Goal: Information Seeking & Learning: Learn about a topic

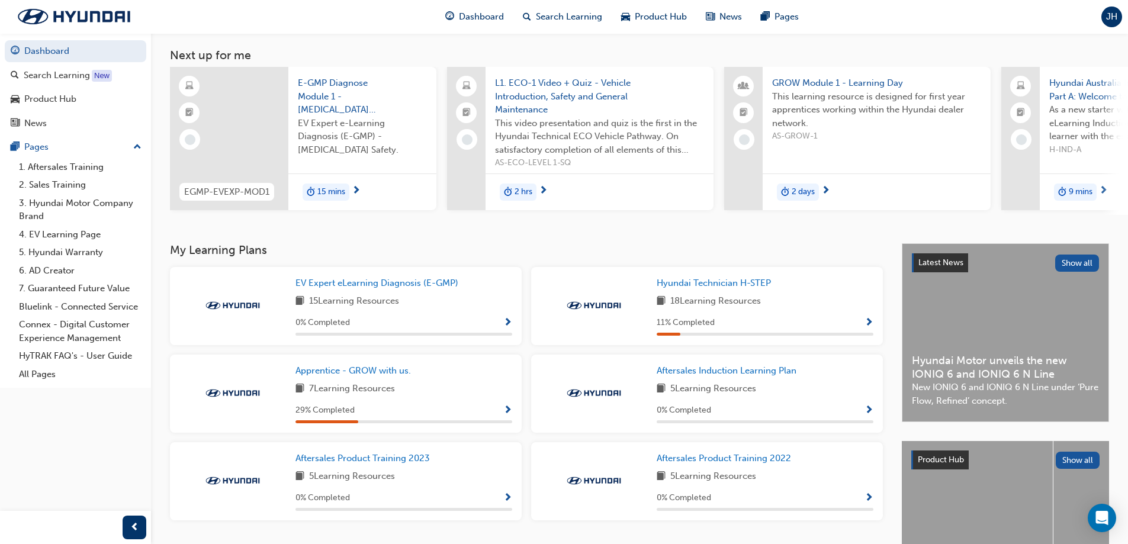
scroll to position [59, 0]
drag, startPoint x: 615, startPoint y: 361, endPoint x: 619, endPoint y: 352, distance: 9.0
drag, startPoint x: 619, startPoint y: 352, endPoint x: 601, endPoint y: 52, distance: 300.6
click at [601, 52] on h3 "Next up for me" at bounding box center [639, 54] width 977 height 14
click at [574, 84] on span "L1. ECO-1 Video + Quiz - Vehicle Introduction, Safety and General Maintenance" at bounding box center [599, 95] width 209 height 40
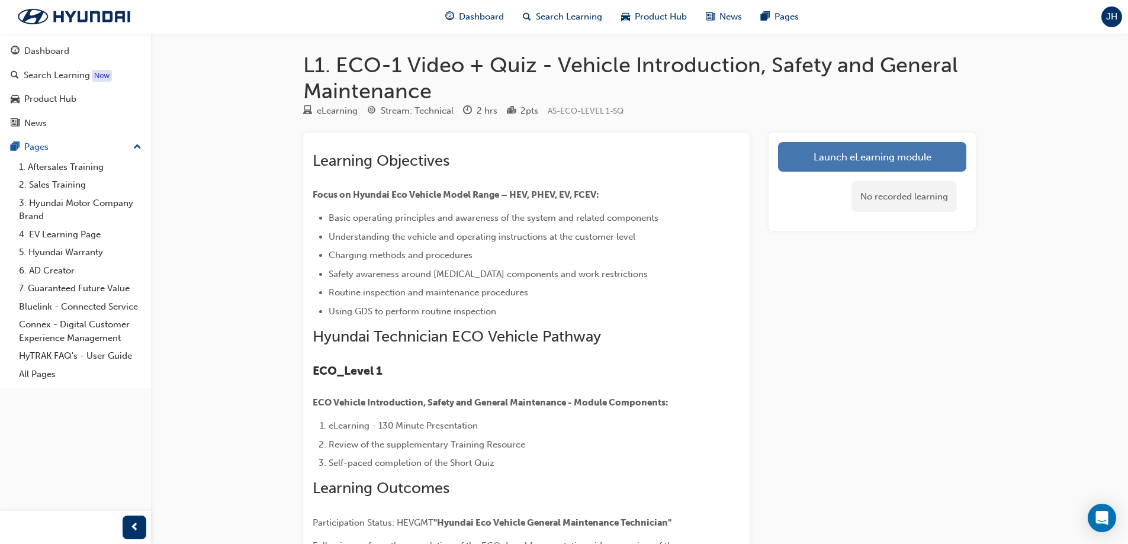
click at [901, 156] on link "Launch eLearning module" at bounding box center [872, 157] width 188 height 30
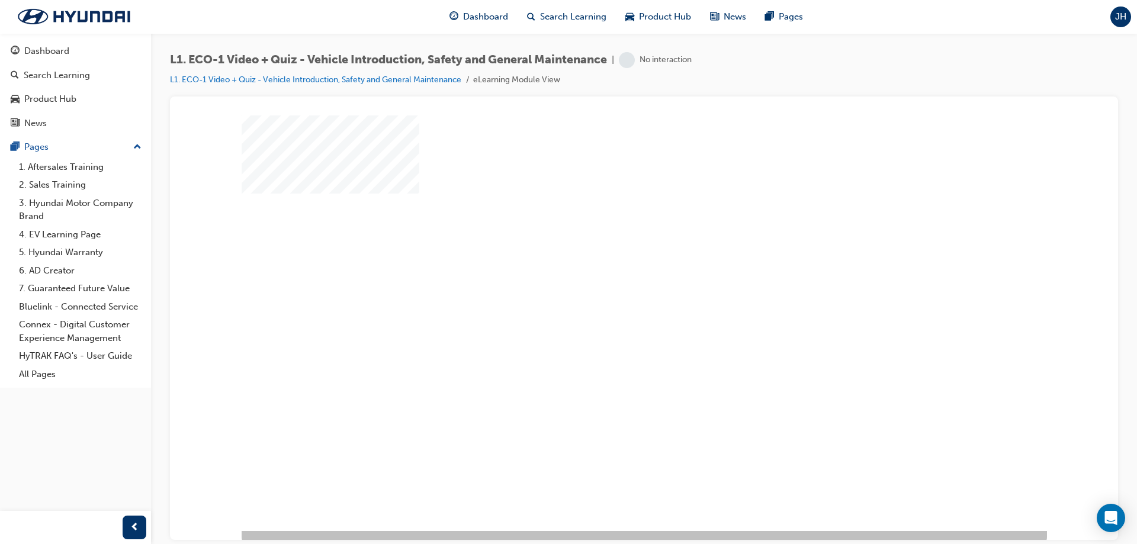
scroll to position [20, 0]
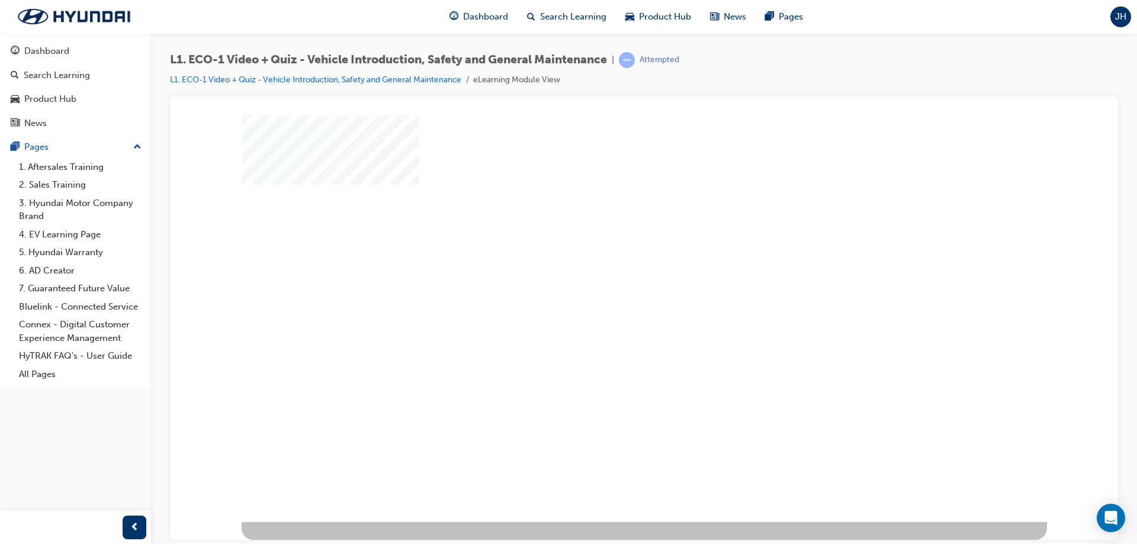
click at [610, 274] on div "play" at bounding box center [610, 274] width 0 height 0
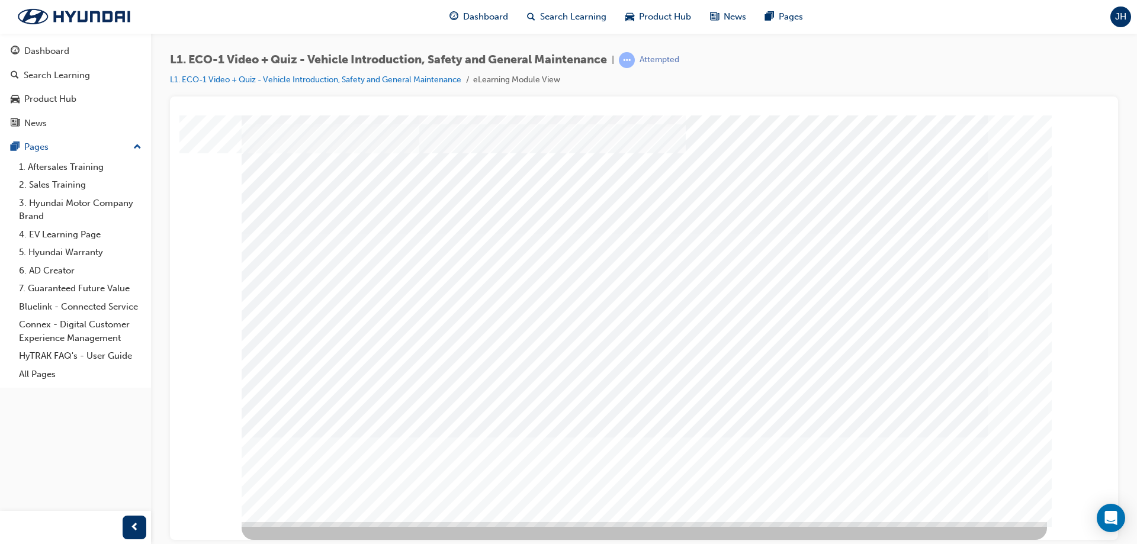
scroll to position [0, 0]
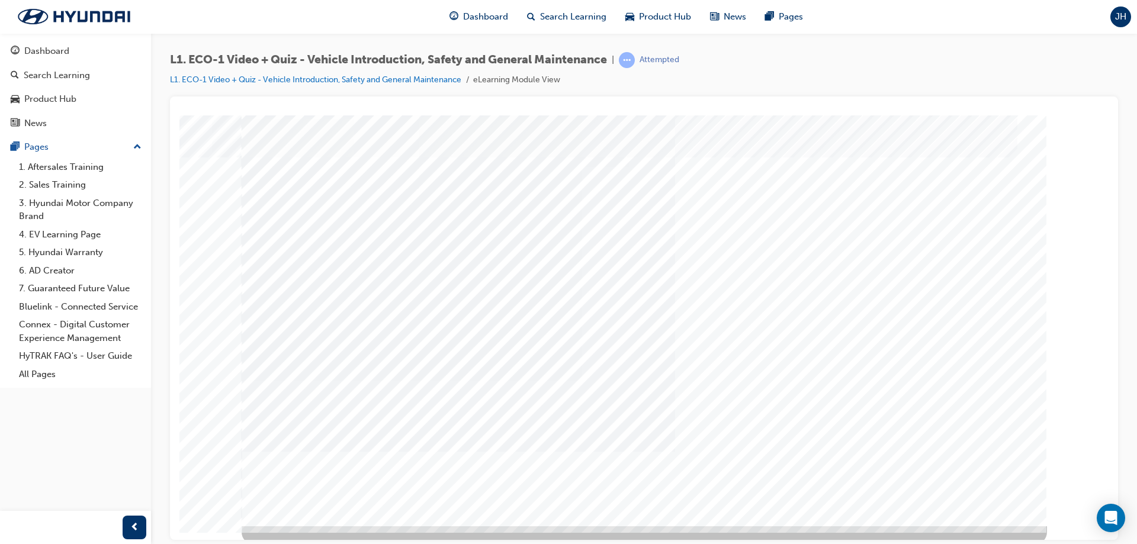
scroll to position [20, 0]
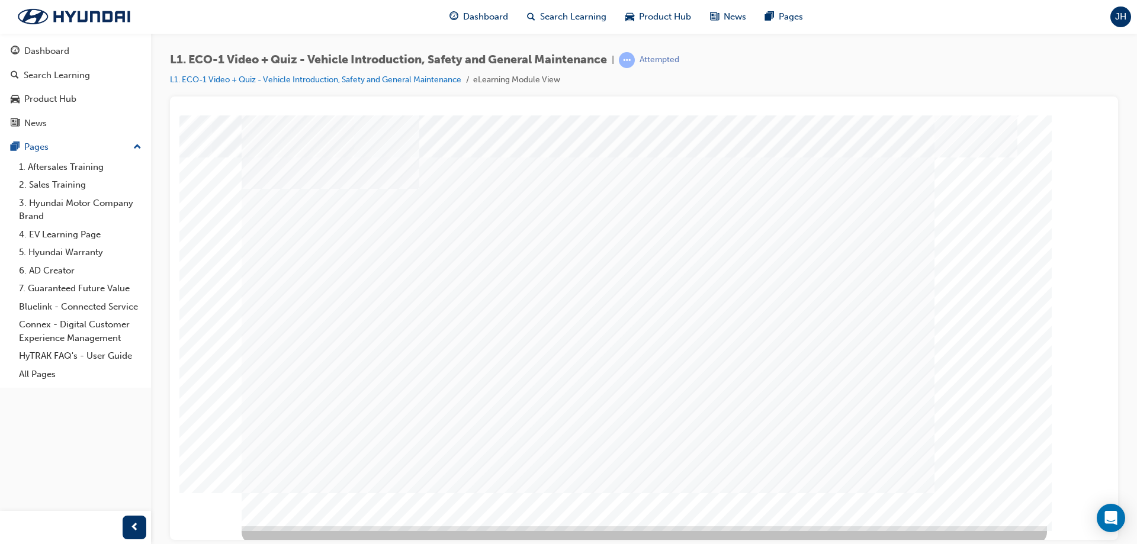
scroll to position [20, 0]
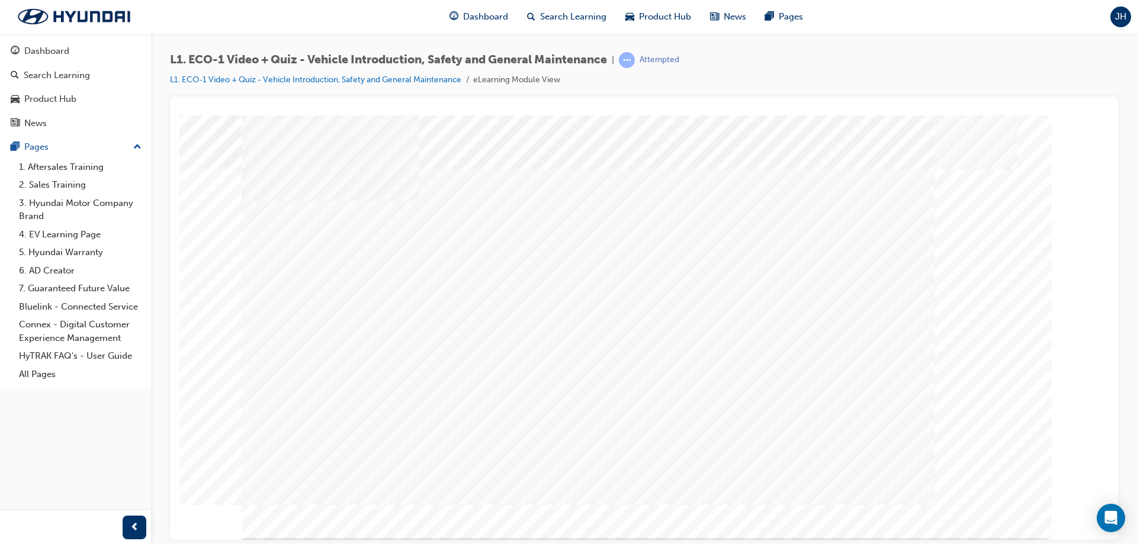
scroll to position [0, 0]
click at [1117, 18] on span "JH" at bounding box center [1120, 17] width 11 height 14
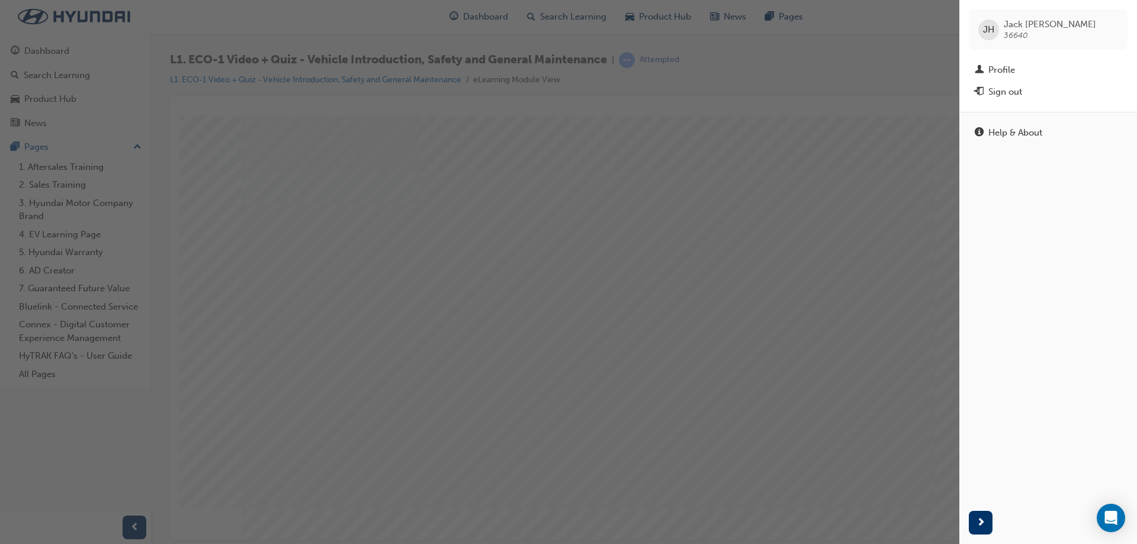
click at [772, 82] on div "button" at bounding box center [479, 272] width 959 height 544
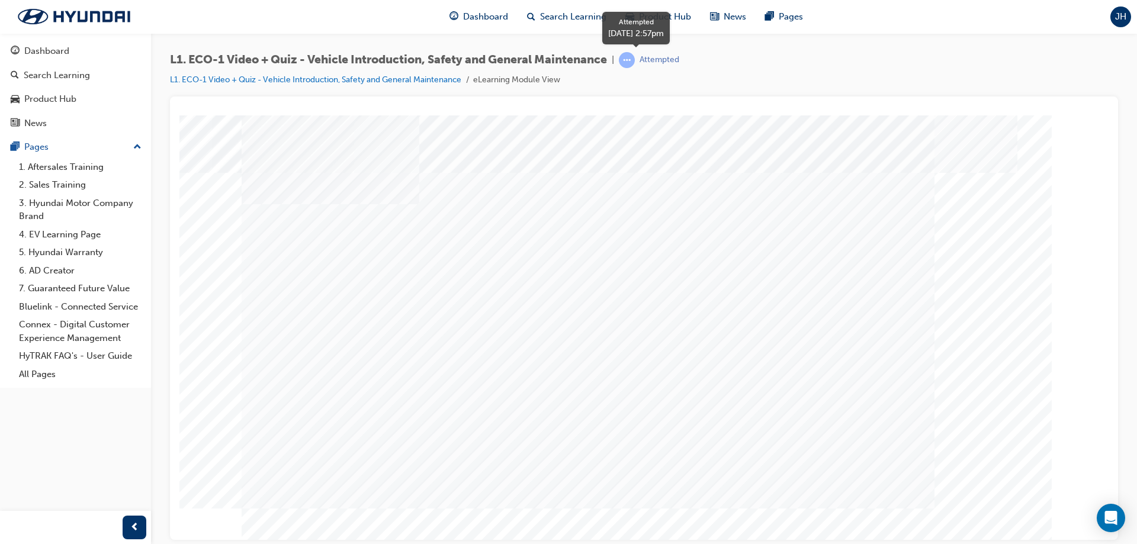
click at [635, 60] on span "learningRecordVerb_ATTEMPT-icon" at bounding box center [627, 60] width 16 height 16
click at [480, 21] on span "Dashboard" at bounding box center [485, 17] width 45 height 14
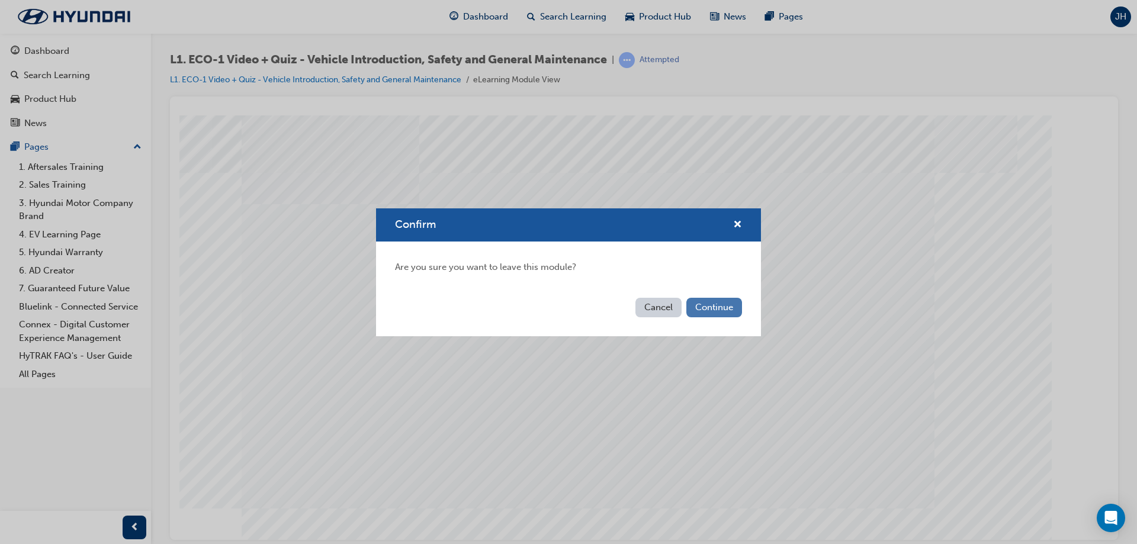
click at [704, 303] on button "Continue" at bounding box center [714, 308] width 56 height 20
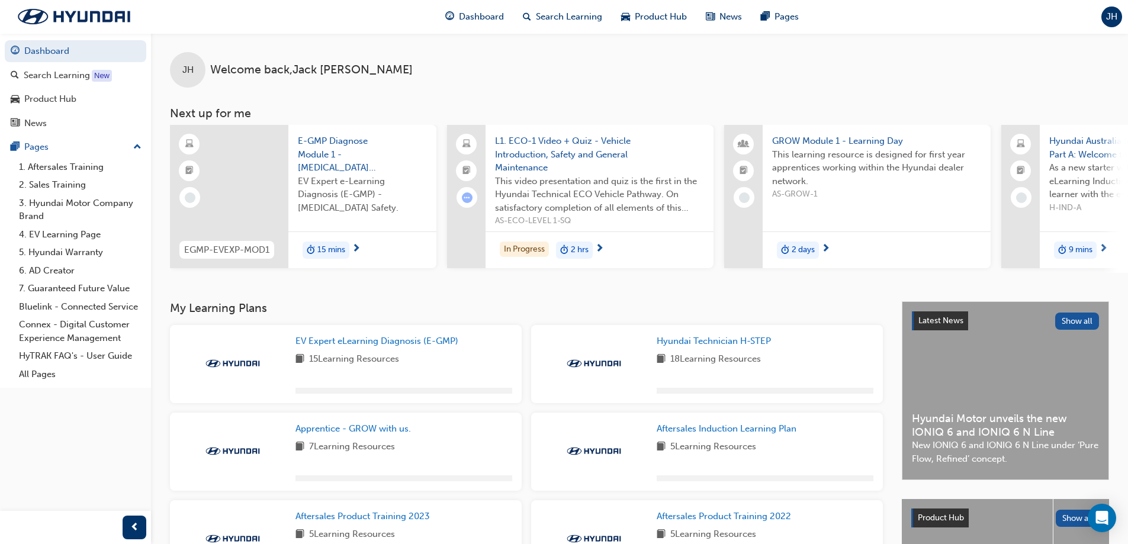
click at [1116, 13] on span "JH" at bounding box center [1111, 17] width 11 height 14
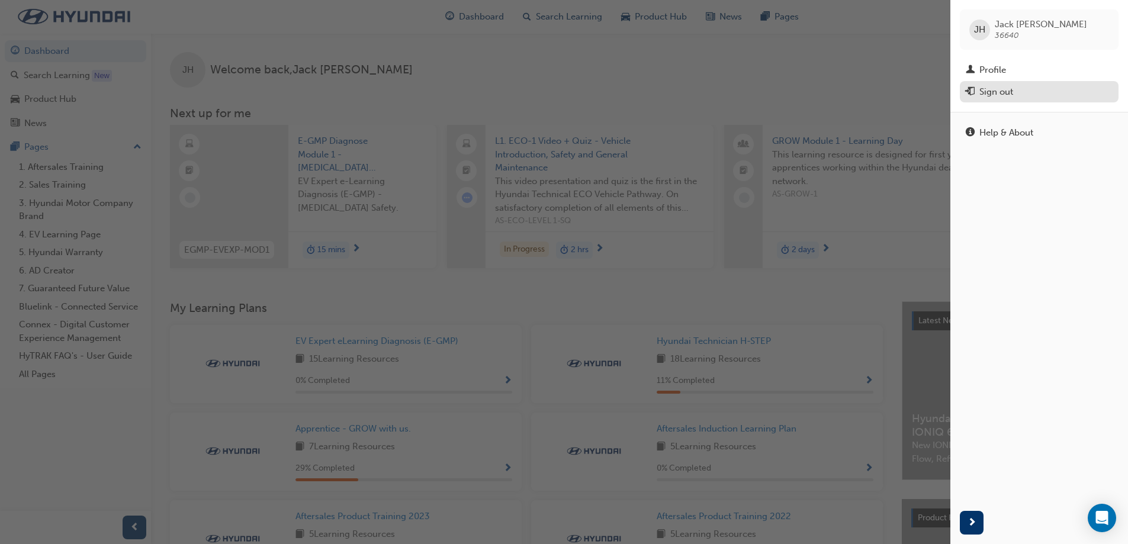
click at [1021, 88] on div "Sign out" at bounding box center [1039, 92] width 147 height 15
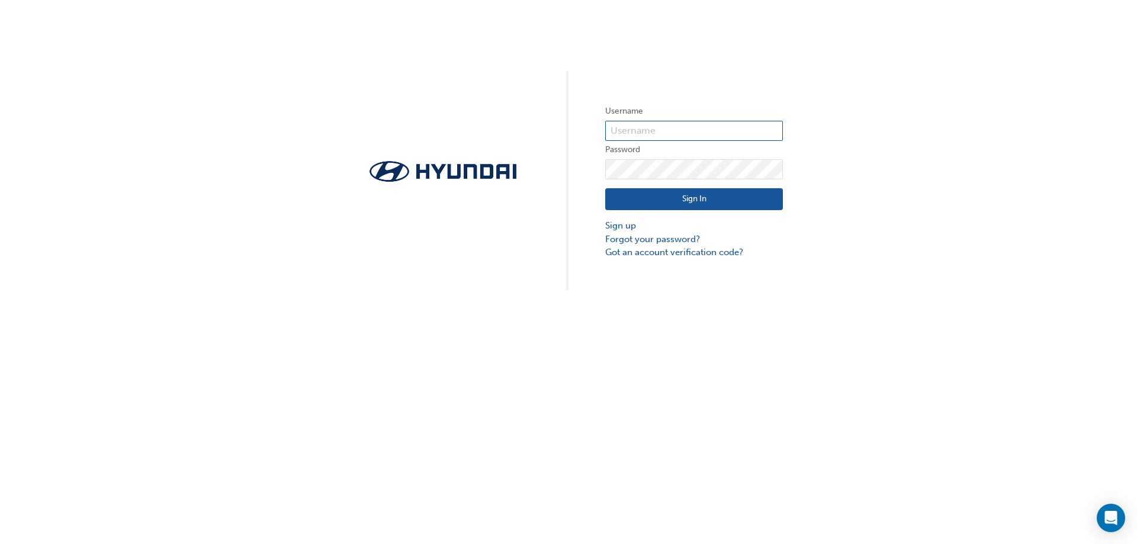
click at [698, 139] on input "text" at bounding box center [694, 131] width 178 height 20
click at [696, 131] on input "text" at bounding box center [694, 131] width 178 height 20
paste input "18602"
type input "18602"
click at [682, 198] on button "Sign In" at bounding box center [694, 199] width 178 height 22
